Goal: Task Accomplishment & Management: Manage account settings

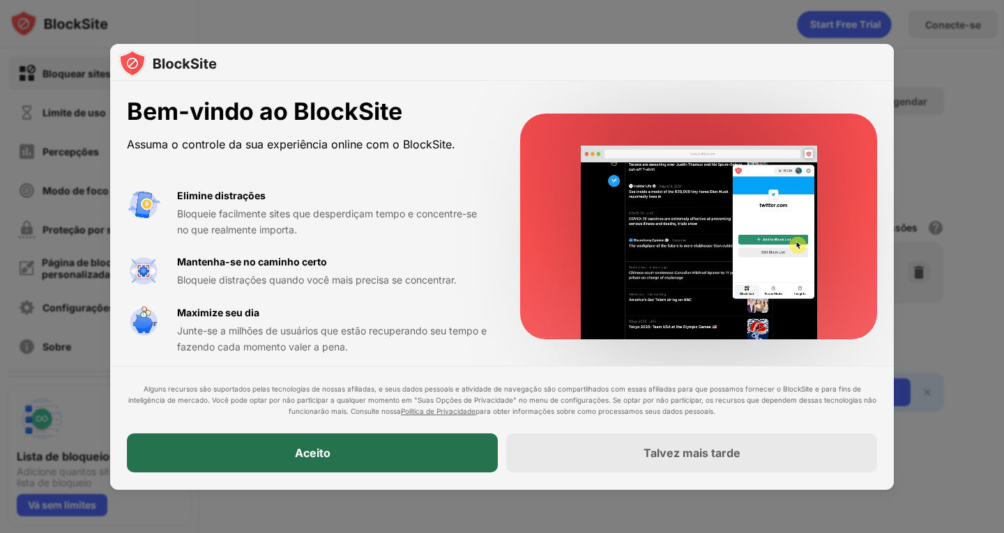
click at [408, 457] on div "Aceito" at bounding box center [312, 453] width 371 height 39
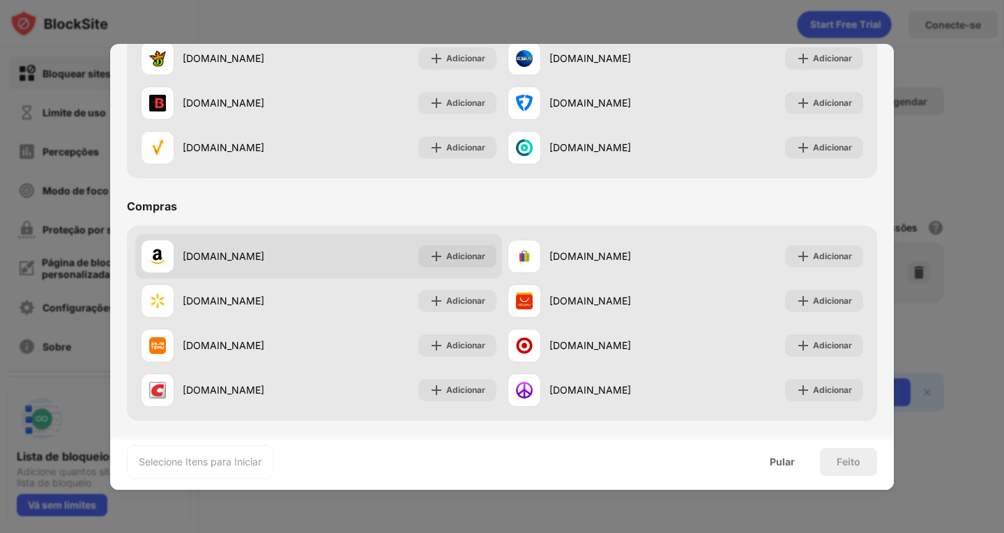
scroll to position [1461, 0]
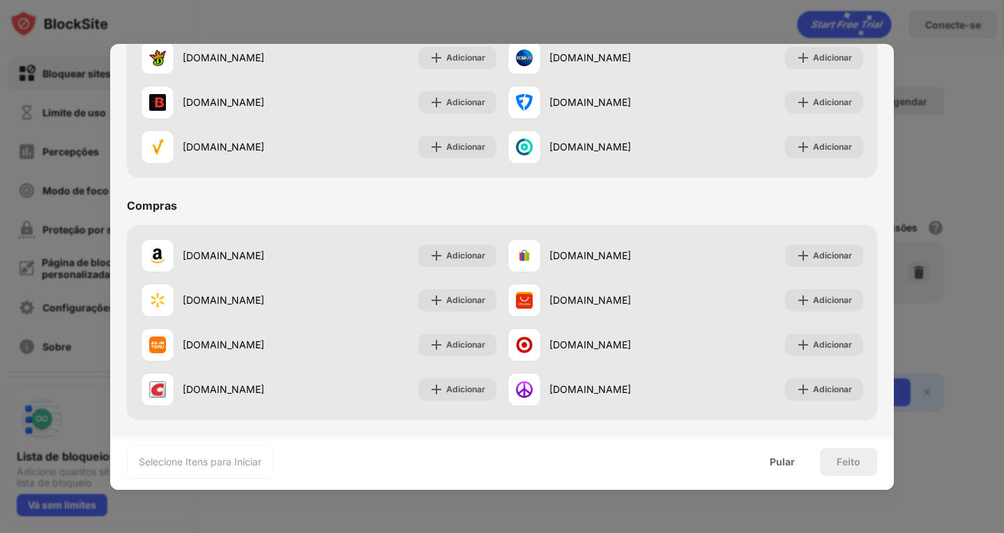
click at [970, 153] on div at bounding box center [502, 266] width 1004 height 533
click at [795, 464] on font "Pular" at bounding box center [782, 462] width 25 height 12
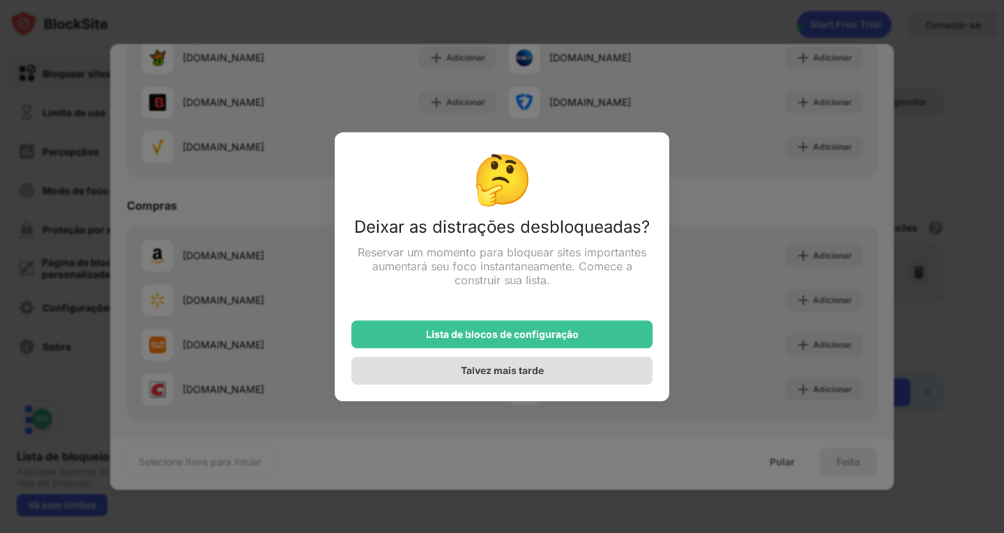
click at [500, 376] on font "Talvez mais tarde" at bounding box center [502, 371] width 83 height 12
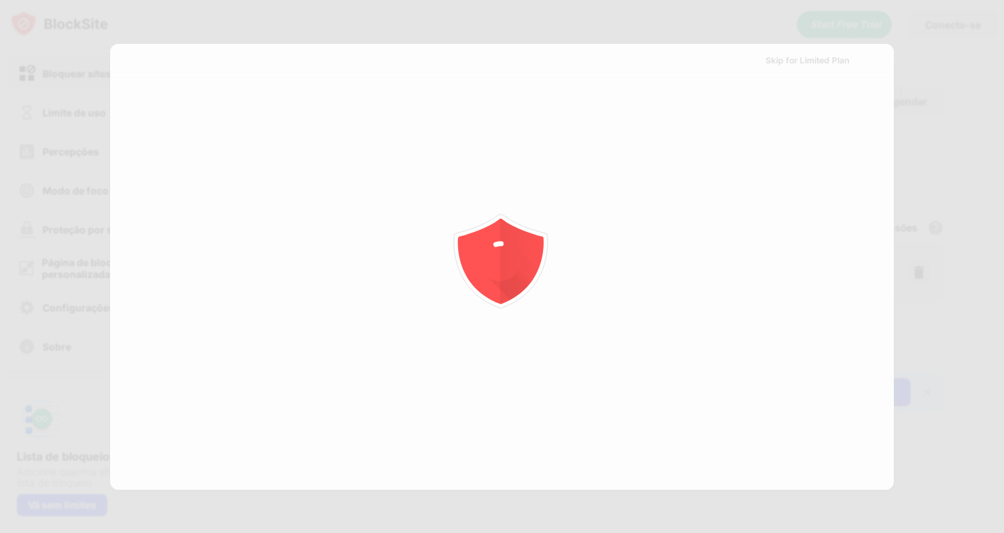
scroll to position [0, 0]
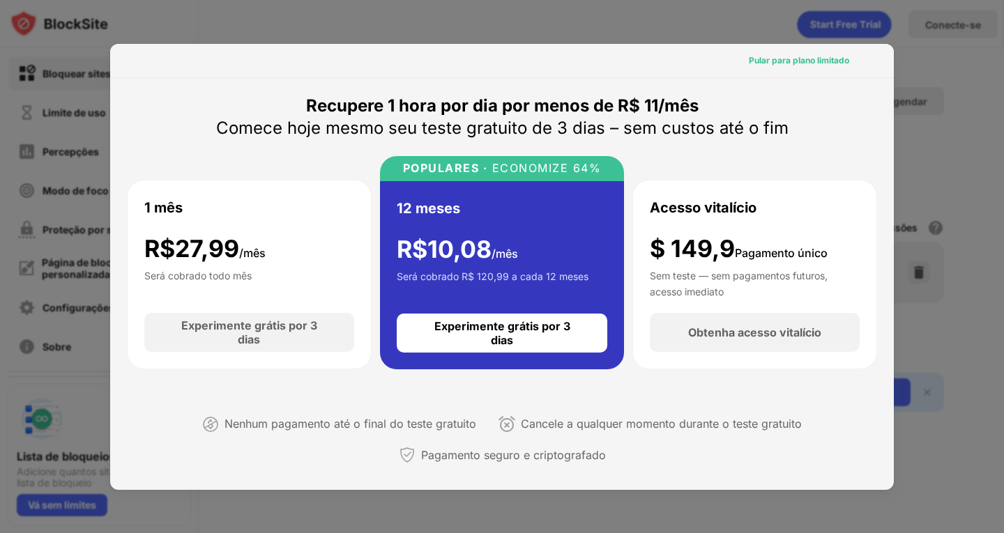
click at [799, 54] on div "Pular para plano limitado" at bounding box center [799, 61] width 100 height 14
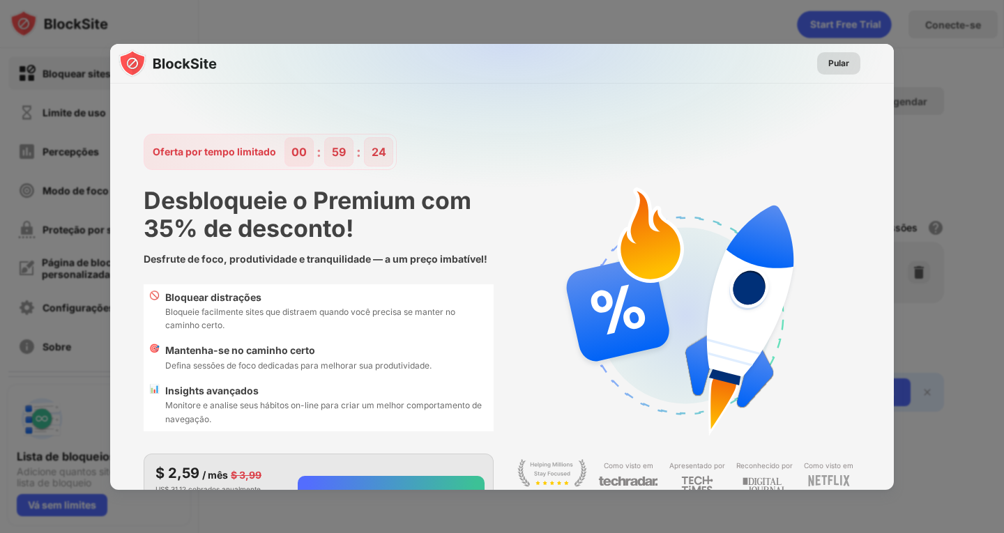
click at [830, 58] on font "Pular" at bounding box center [838, 63] width 21 height 10
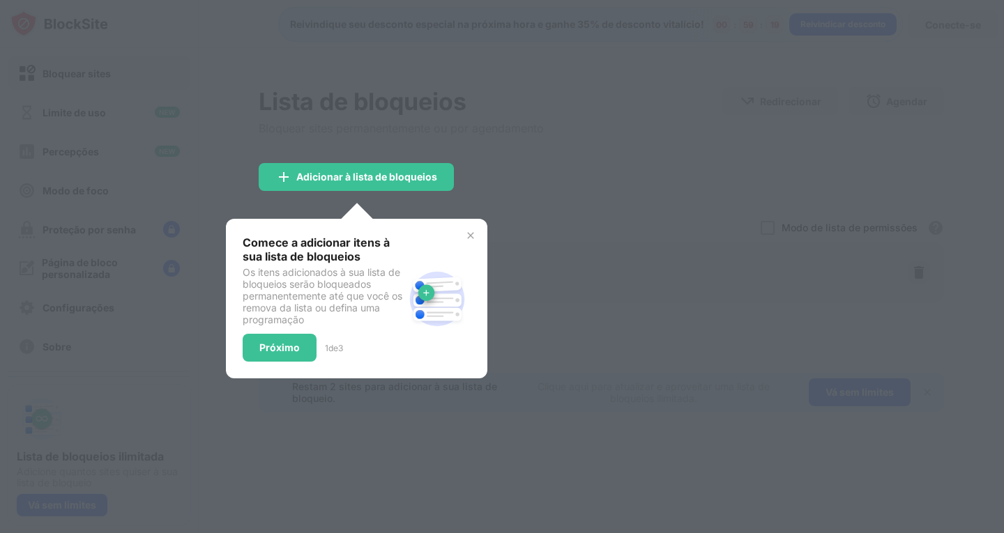
click at [468, 236] on img at bounding box center [470, 235] width 11 height 11
